Goal: Answer question/provide support: Share knowledge or assist other users

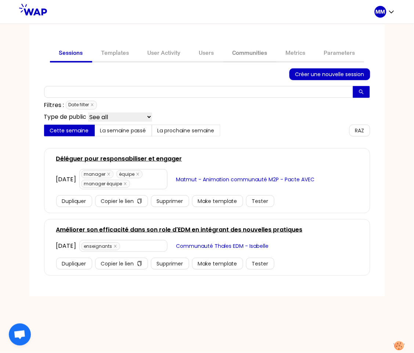
click at [246, 52] on link "Communities" at bounding box center [250, 54] width 53 height 18
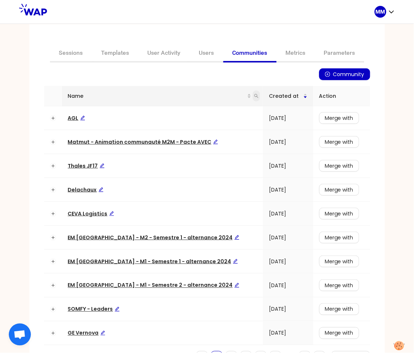
click at [254, 95] on icon "search" at bounding box center [256, 96] width 4 height 4
type input "somfy"
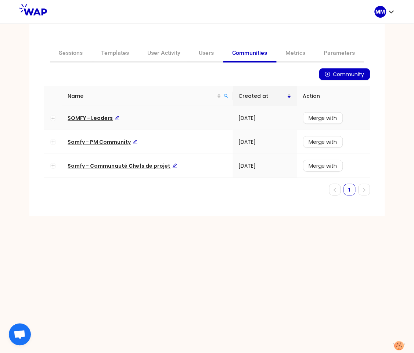
click at [99, 119] on span "SOMFY - Leaders" at bounding box center [94, 117] width 52 height 7
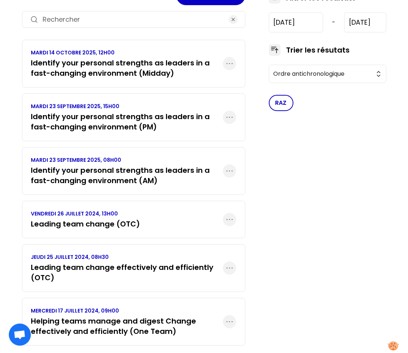
scroll to position [138, 0]
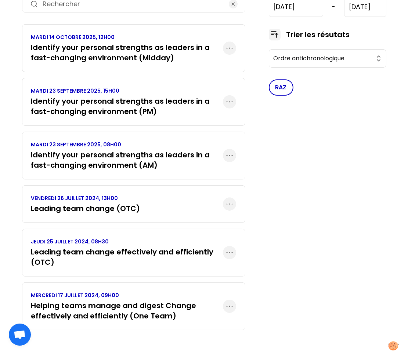
click at [113, 247] on h3 "Leading team change effectively and efficiently (OTC)" at bounding box center [127, 257] width 192 height 21
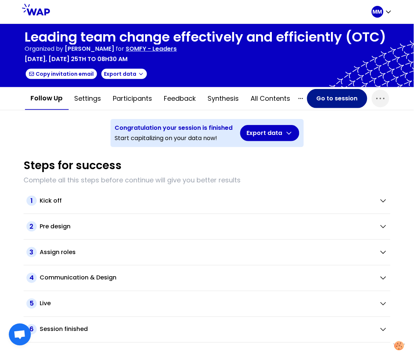
click at [354, 100] on button "Go to session" at bounding box center [337, 98] width 60 height 19
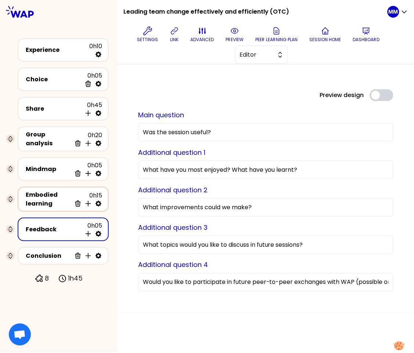
click at [43, 195] on div "Embodied learning" at bounding box center [49, 199] width 46 height 18
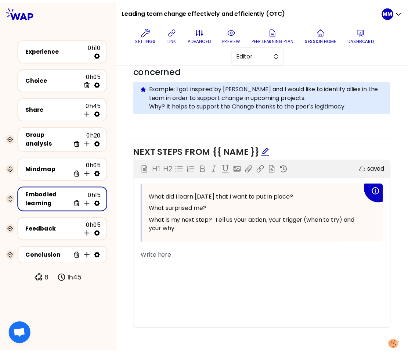
scroll to position [80, 0]
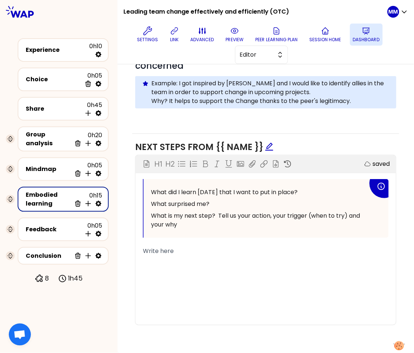
click at [357, 41] on p "Dashboard" at bounding box center [366, 40] width 27 height 6
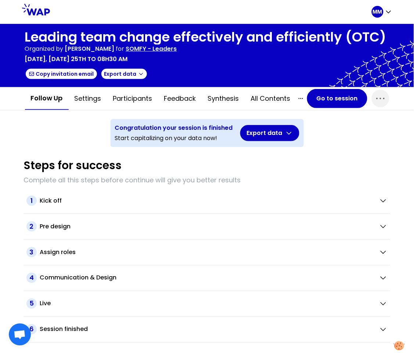
click at [177, 47] on p "SOMFY - Leaders" at bounding box center [151, 48] width 51 height 9
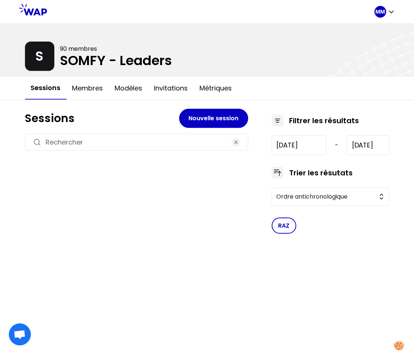
type input "[DATE]"
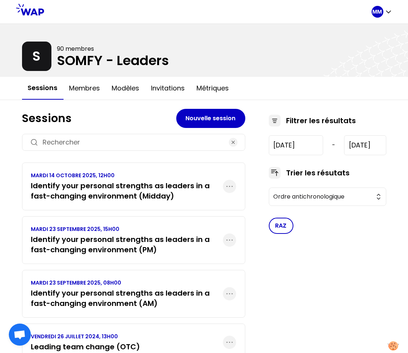
scroll to position [138, 0]
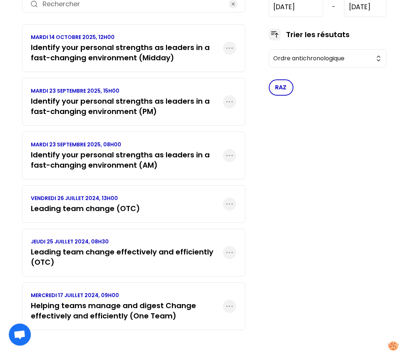
click at [143, 209] on div "VENDREDI 26 JUILLET 2024, 13H00 Leading team change (OTC)" at bounding box center [134, 204] width 224 height 38
click at [117, 210] on h3 "Leading team change (OTC)" at bounding box center [85, 208] width 109 height 10
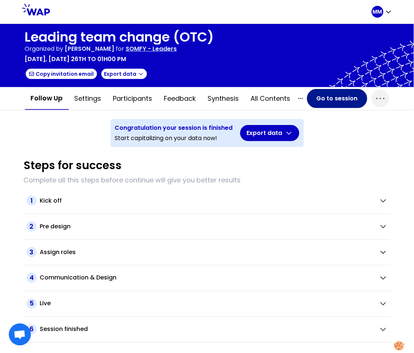
click at [317, 99] on button "Go to session" at bounding box center [337, 98] width 60 height 19
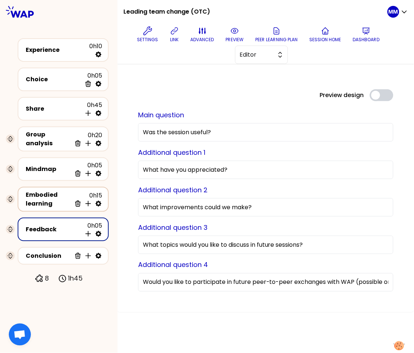
click at [60, 190] on div "Embodied learning" at bounding box center [49, 199] width 46 height 18
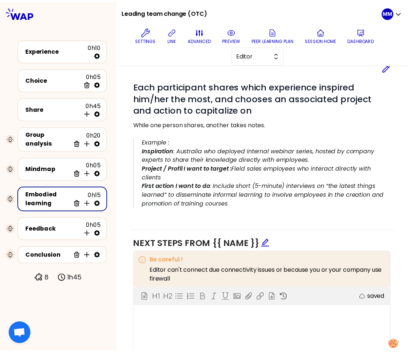
scroll to position [160, 0]
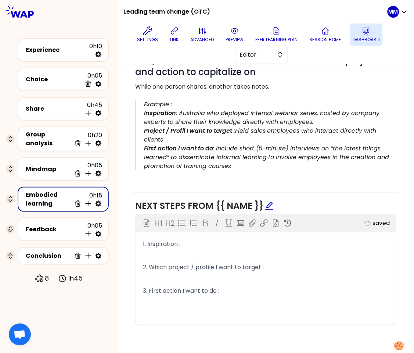
click at [350, 34] on div "Settings link advanced preview Peer learning plan Session home Dashboard Editor" at bounding box center [258, 44] width 258 height 40
click at [356, 37] on p "Dashboard" at bounding box center [366, 40] width 27 height 6
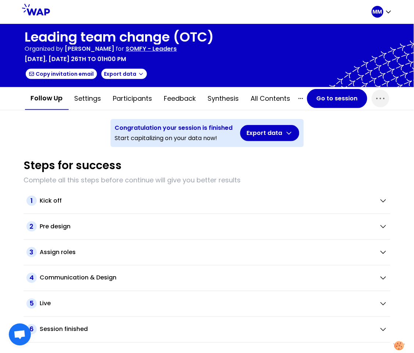
click at [175, 47] on p "SOMFY - Leaders" at bounding box center [151, 48] width 51 height 9
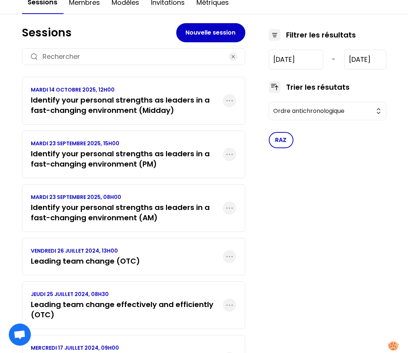
scroll to position [138, 0]
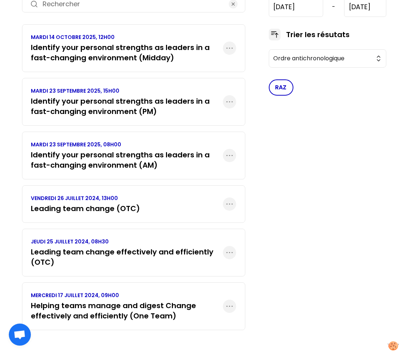
click at [126, 300] on h3 "Helping teams manage and digest Change effectively and efficiently (One Team)" at bounding box center [127, 310] width 192 height 21
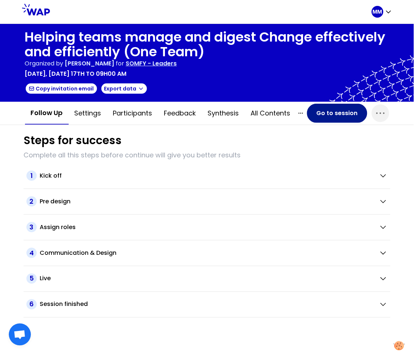
click at [319, 114] on button "Go to session" at bounding box center [337, 113] width 60 height 19
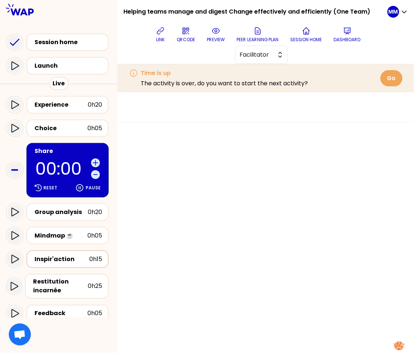
click at [64, 261] on div "Inspir'action" at bounding box center [62, 259] width 55 height 9
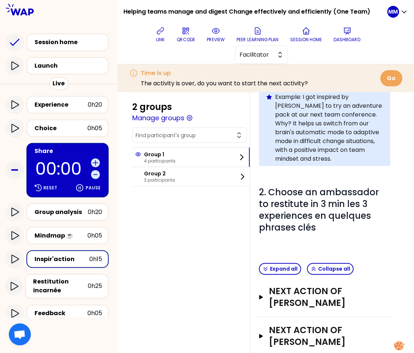
scroll to position [289, 0]
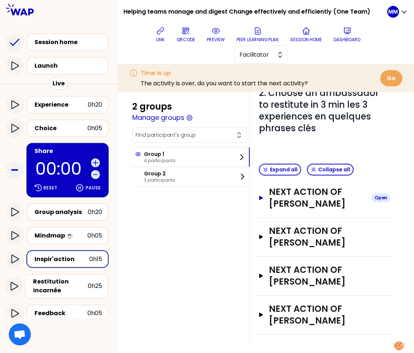
click at [296, 210] on h3 "NEXT ACTION OF [PERSON_NAME]" at bounding box center [317, 198] width 97 height 24
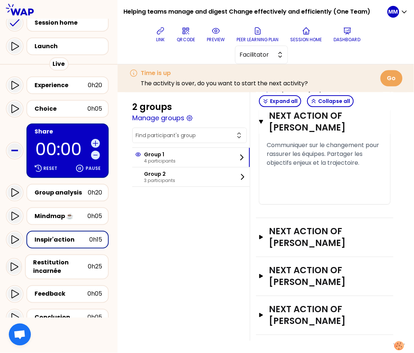
scroll to position [71, 0]
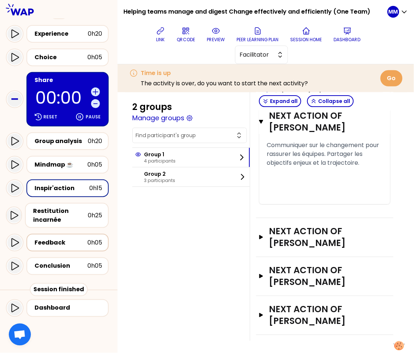
click at [60, 242] on div "Feedback" at bounding box center [61, 242] width 53 height 9
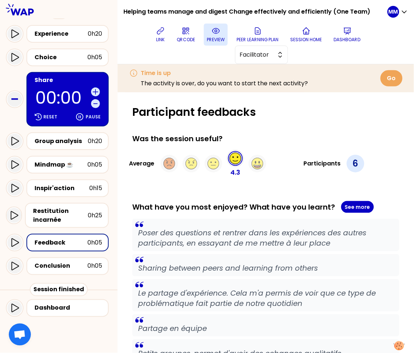
click at [224, 38] on p "preview" at bounding box center [216, 40] width 18 height 6
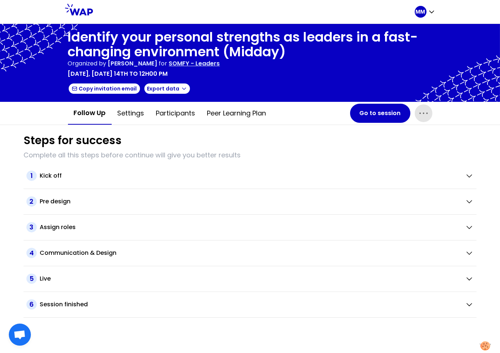
click at [418, 114] on icon "button" at bounding box center [424, 113] width 12 height 12
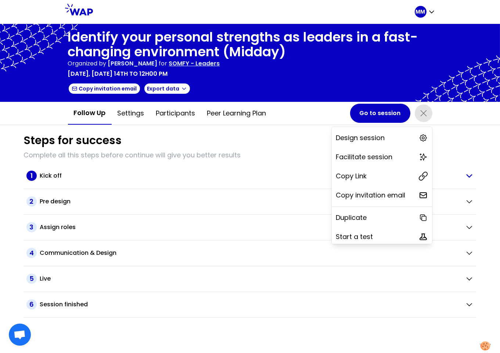
drag, startPoint x: 375, startPoint y: 176, endPoint x: 369, endPoint y: 176, distance: 5.2
click at [375, 176] on div "Copy Link" at bounding box center [382, 176] width 100 height 16
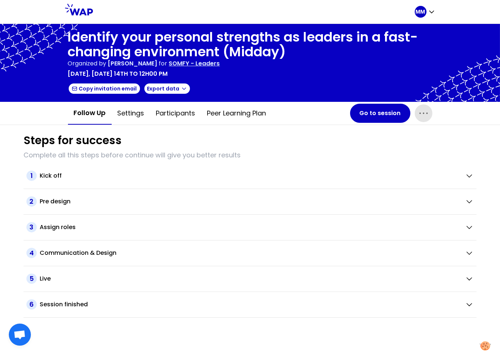
drag, startPoint x: 177, startPoint y: 114, endPoint x: 153, endPoint y: 128, distance: 28.2
click at [177, 114] on button "Participants" at bounding box center [175, 113] width 51 height 22
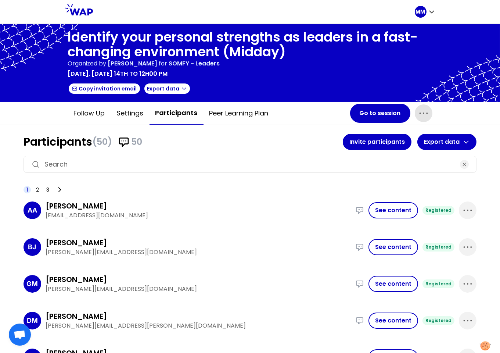
click at [115, 156] on div at bounding box center [250, 164] width 453 height 17
click at [112, 162] on input at bounding box center [249, 164] width 411 height 10
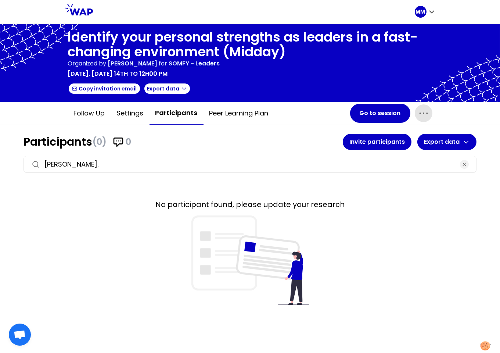
type input "benoit."
